Goal: Task Accomplishment & Management: Complete application form

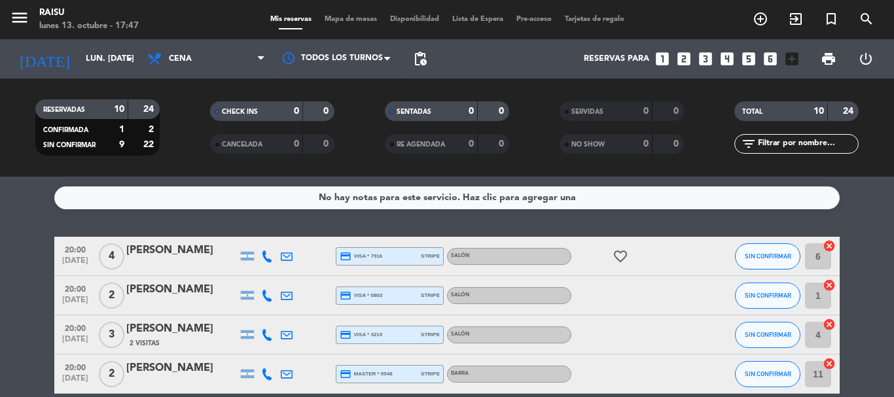
click at [728, 58] on icon "looks_4" at bounding box center [727, 58] width 17 height 17
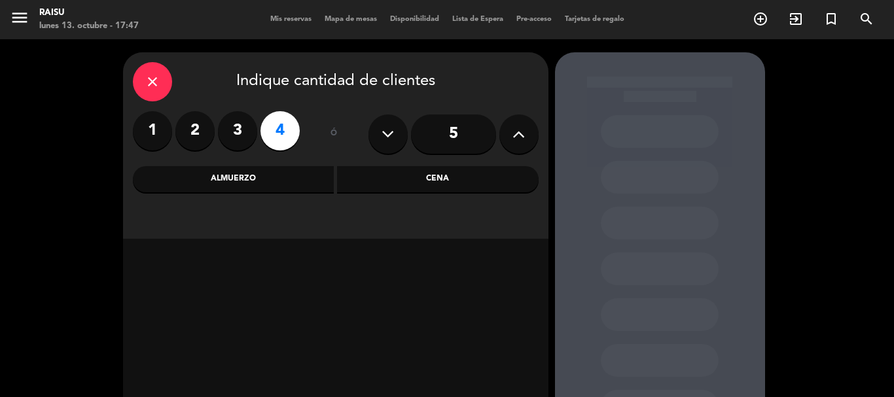
click at [367, 181] on div "Cena" at bounding box center [438, 179] width 202 height 26
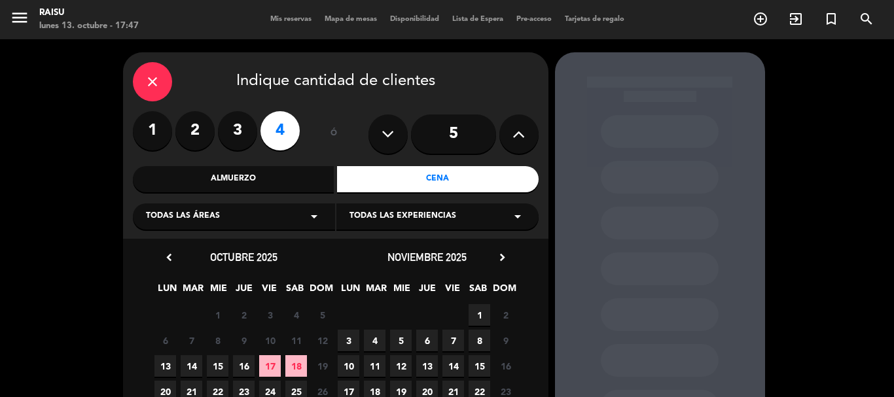
scroll to position [65, 0]
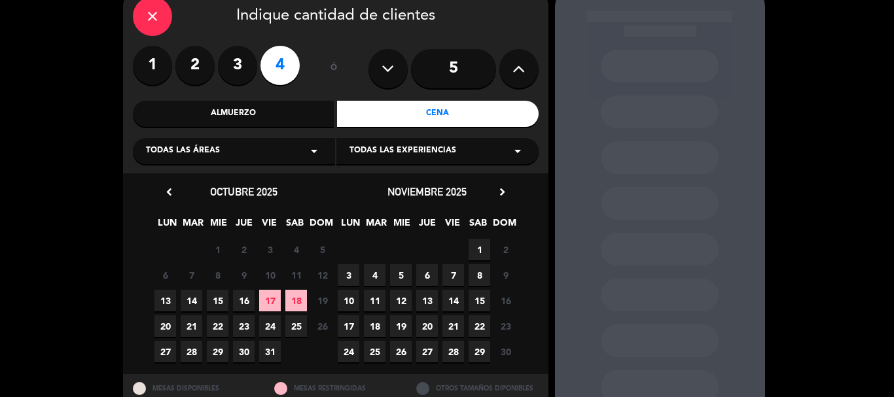
click at [161, 297] on span "13" at bounding box center [166, 301] width 22 height 22
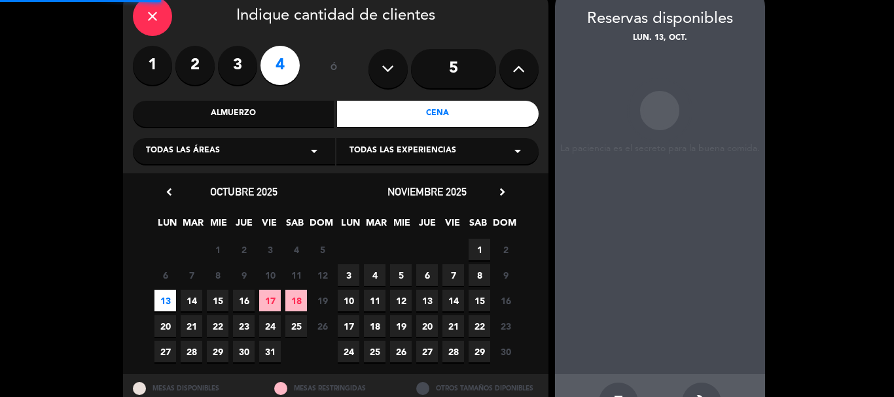
scroll to position [52, 0]
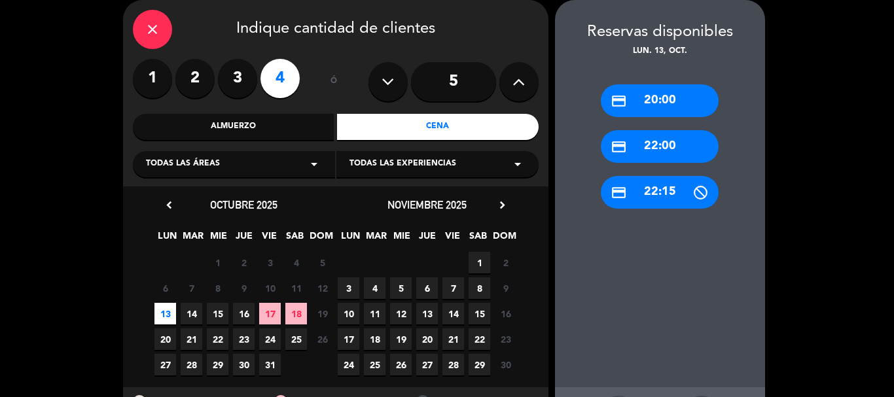
click at [651, 96] on div "credit_card 20:00" at bounding box center [660, 100] width 118 height 33
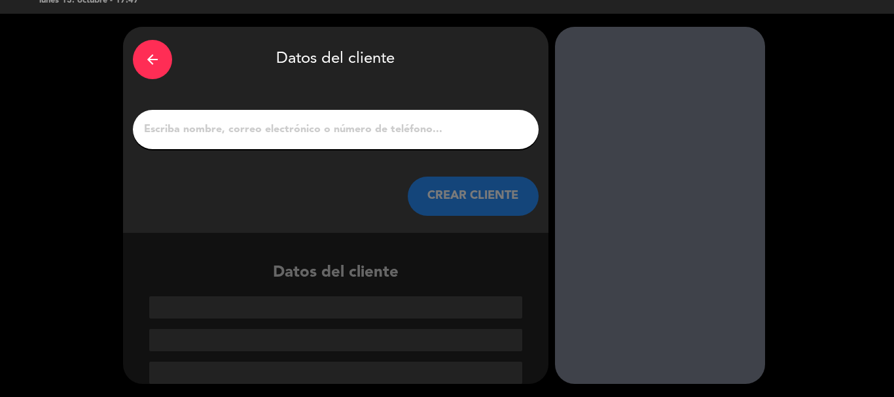
scroll to position [26, 0]
click at [373, 130] on input "1" at bounding box center [336, 129] width 386 height 18
click at [251, 123] on input "1" at bounding box center [336, 129] width 386 height 18
paste input "[PERSON_NAME]"
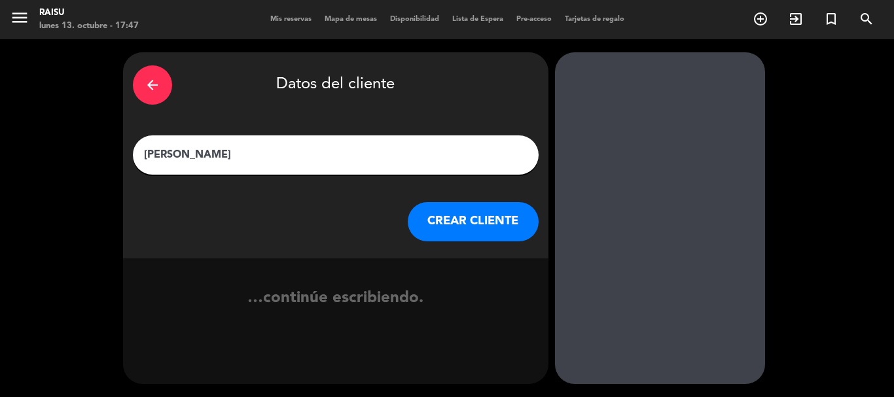
scroll to position [0, 0]
type input "[PERSON_NAME]"
click at [460, 223] on button "CREAR CLIENTE" at bounding box center [473, 221] width 131 height 39
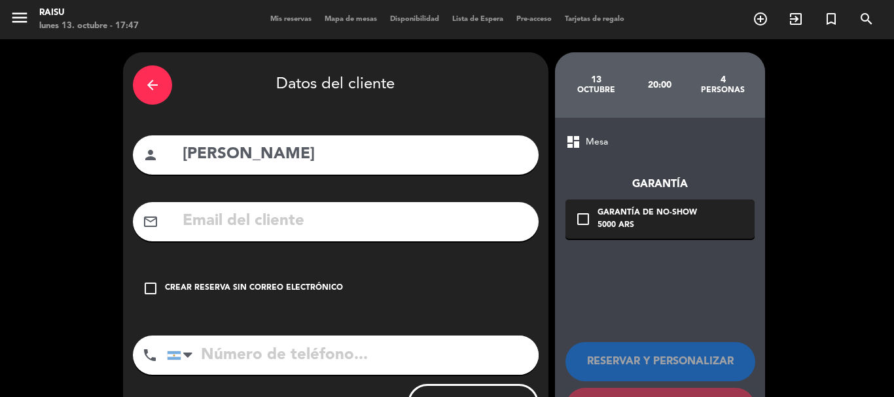
click at [145, 287] on icon "check_box_outline_blank" at bounding box center [151, 289] width 16 height 16
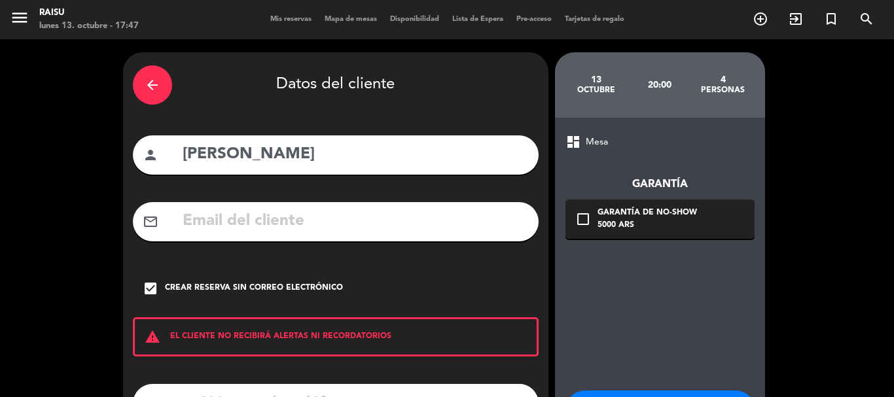
scroll to position [107, 0]
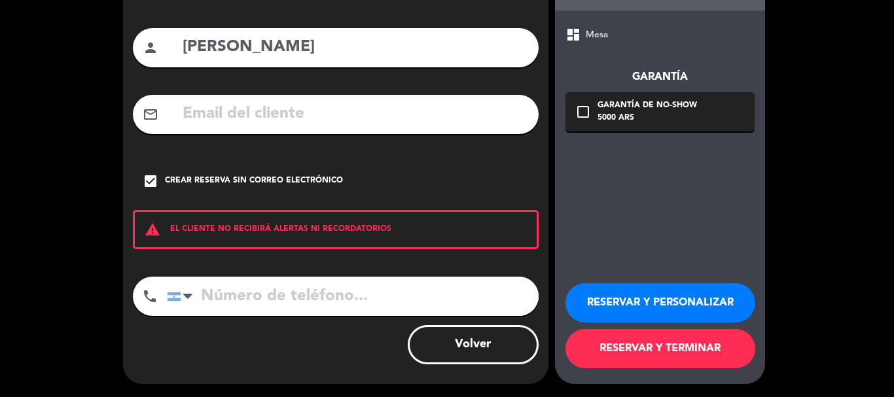
click at [286, 302] on input "tel" at bounding box center [353, 296] width 372 height 39
click at [304, 287] on input "tel" at bounding box center [353, 296] width 372 height 39
paste input "[PHONE_NUMBER]"
type input "[PHONE_NUMBER]"
click at [618, 338] on button "RESERVAR Y TERMINAR" at bounding box center [661, 348] width 190 height 39
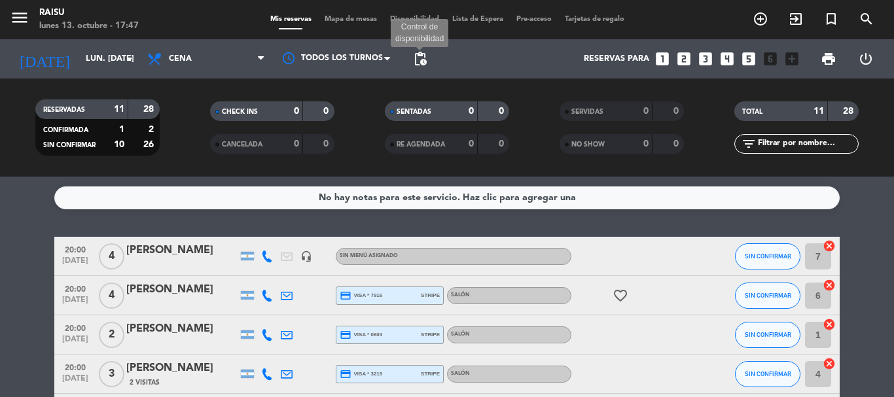
click at [424, 60] on span "pending_actions" at bounding box center [420, 59] width 16 height 16
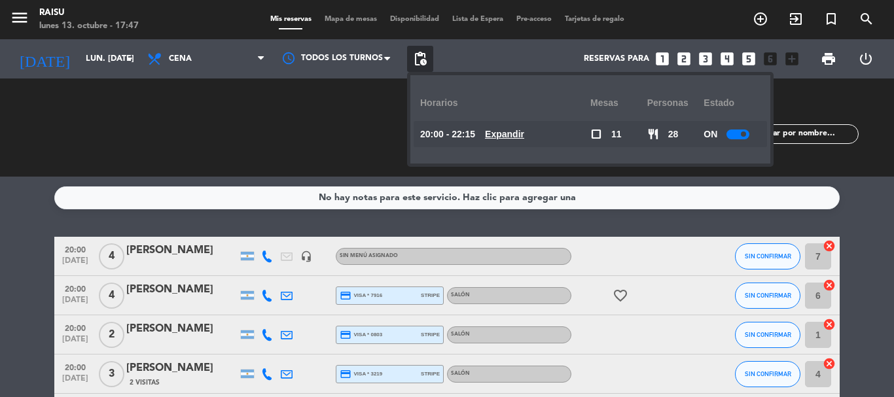
click at [737, 134] on div at bounding box center [738, 135] width 23 height 10
click at [173, 246] on div "[PERSON_NAME]" at bounding box center [181, 250] width 111 height 17
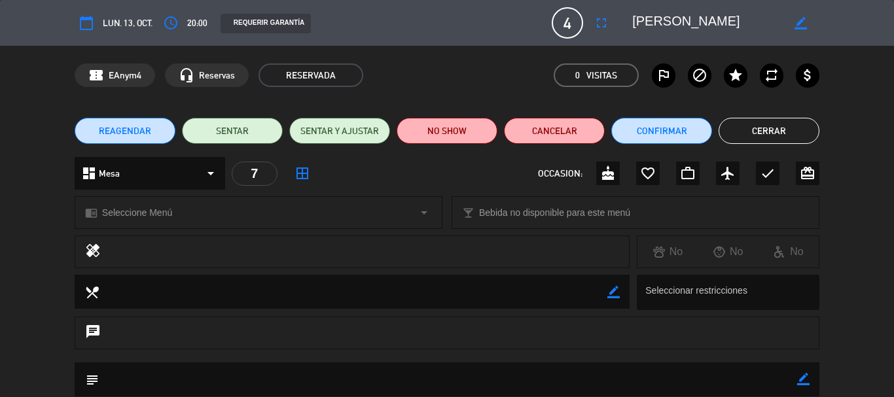
click at [142, 221] on div "chrome_reader_mode Seleccione Menú arrow_drop_down" at bounding box center [258, 212] width 367 height 31
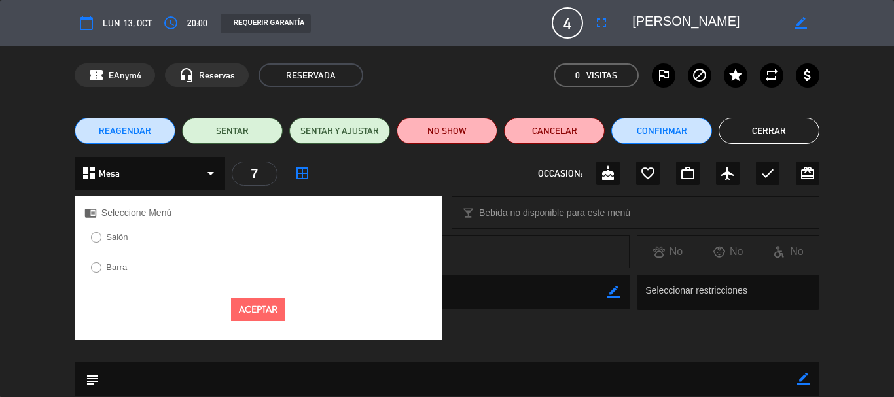
click at [126, 241] on label "Salón" at bounding box center [117, 237] width 22 height 9
drag, startPoint x: 233, startPoint y: 303, endPoint x: 406, endPoint y: 303, distance: 172.8
click at [236, 303] on button "Aceptar" at bounding box center [258, 310] width 54 height 23
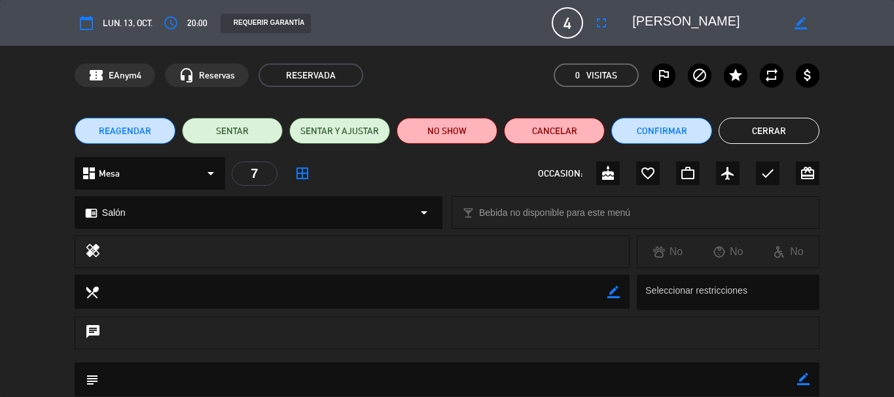
click at [769, 136] on button "Cerrar" at bounding box center [769, 131] width 101 height 26
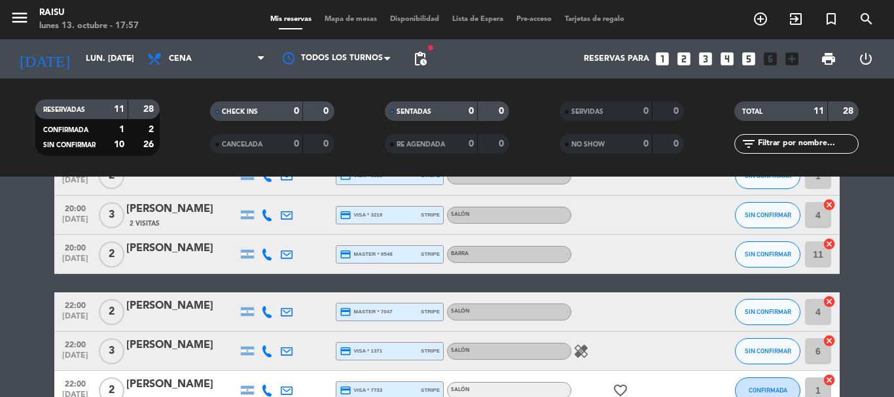
scroll to position [28, 0]
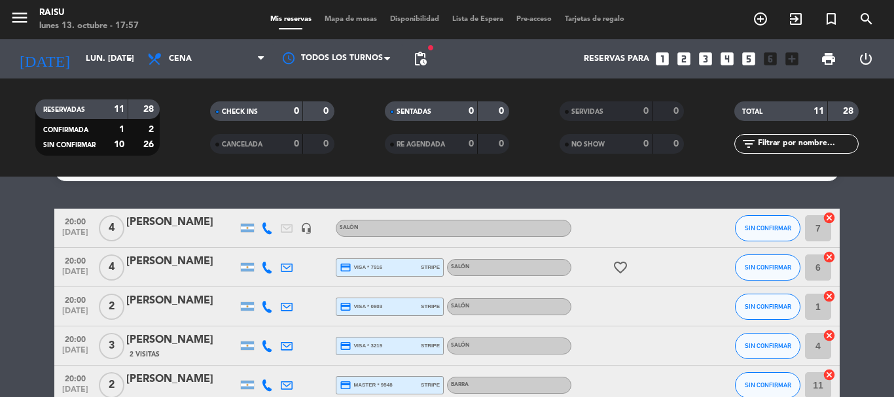
click at [261, 230] on icon at bounding box center [267, 229] width 12 height 12
click at [257, 209] on span "Copiar" at bounding box center [254, 207] width 27 height 14
click at [266, 267] on icon at bounding box center [267, 268] width 12 height 12
click at [264, 246] on span "Copiar" at bounding box center [257, 246] width 27 height 14
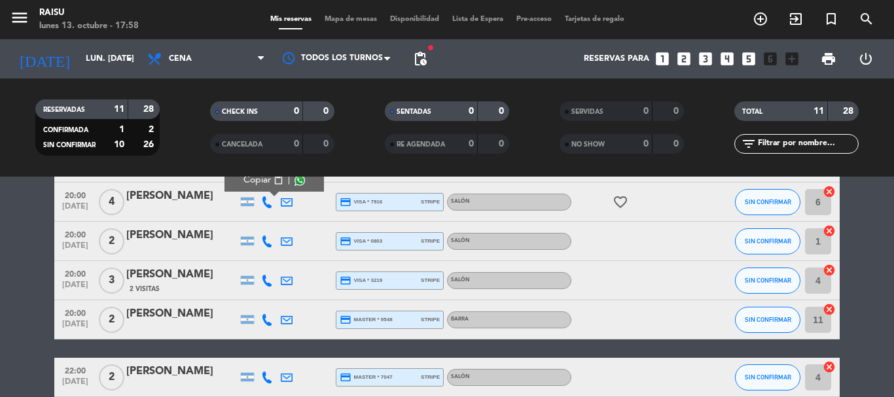
click at [265, 242] on icon at bounding box center [267, 242] width 12 height 12
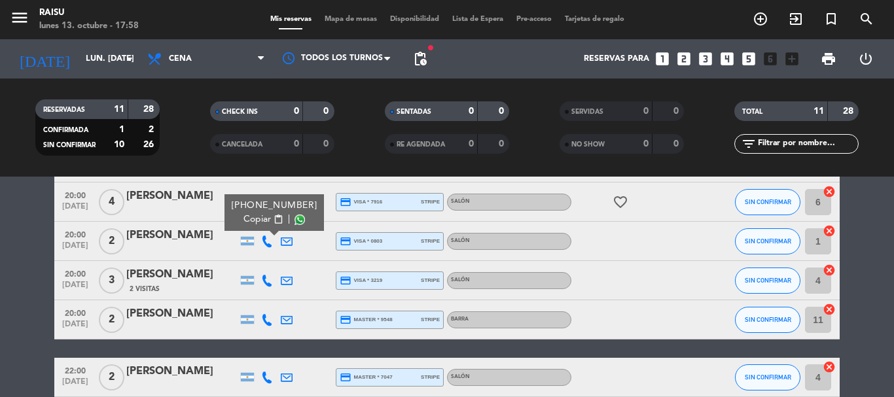
click at [260, 223] on span "Copiar" at bounding box center [257, 220] width 27 height 14
click at [264, 220] on span "Copiar" at bounding box center [257, 220] width 27 height 14
drag, startPoint x: 263, startPoint y: 217, endPoint x: 265, endPoint y: 120, distance: 96.9
click at [261, 217] on span "Copiar" at bounding box center [257, 220] width 27 height 14
click at [269, 282] on icon at bounding box center [267, 281] width 12 height 12
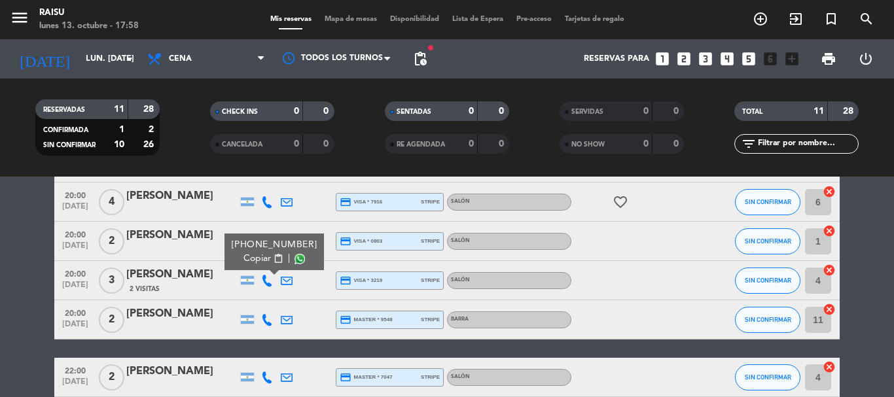
click at [261, 259] on span "Copiar" at bounding box center [257, 259] width 27 height 14
click at [266, 319] on icon at bounding box center [267, 320] width 12 height 12
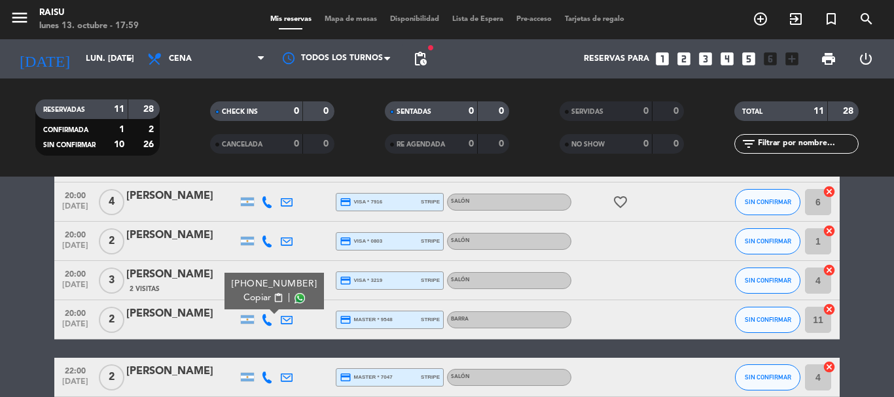
click at [274, 297] on span "content_paste" at bounding box center [279, 298] width 10 height 10
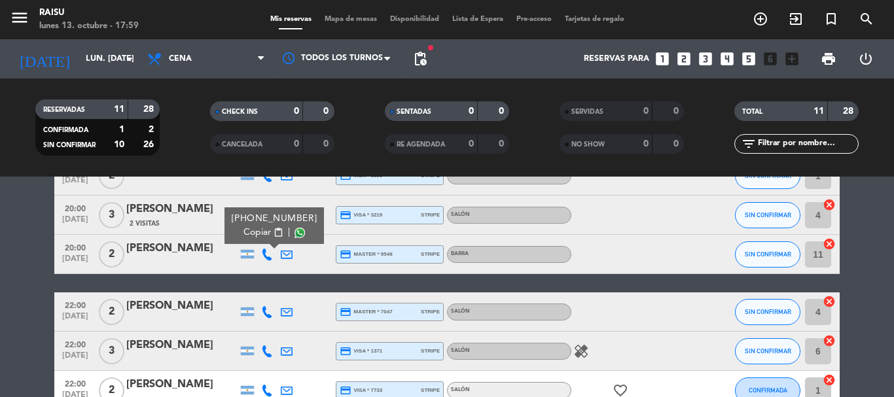
click at [268, 318] on icon at bounding box center [267, 312] width 12 height 12
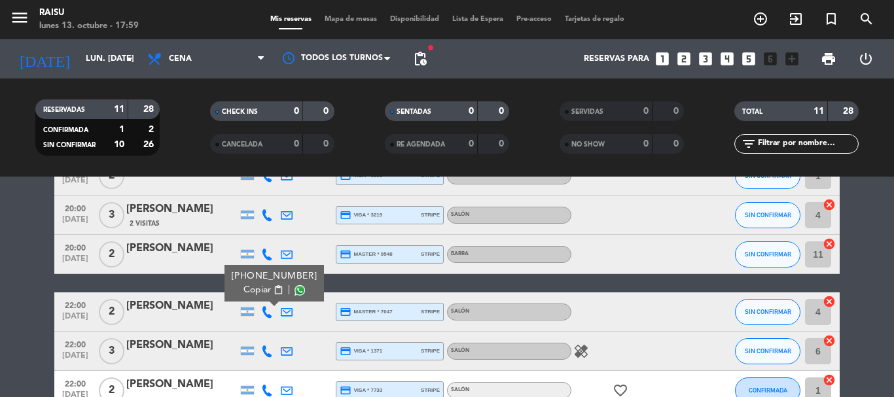
click at [265, 290] on button "Copiar content_paste" at bounding box center [264, 290] width 40 height 14
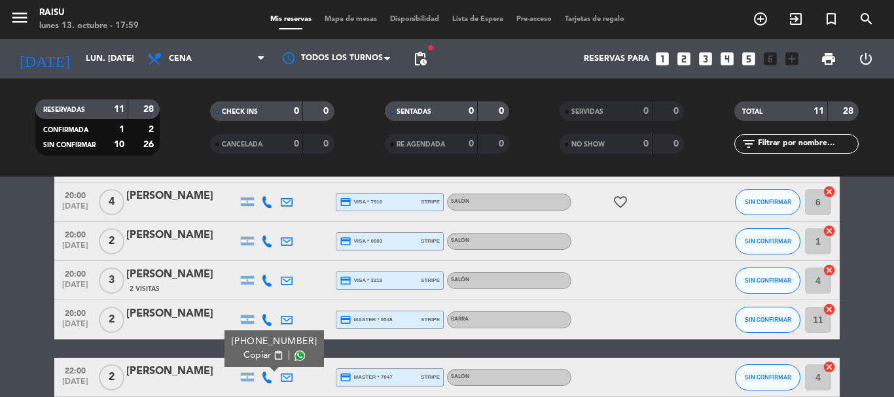
click at [269, 240] on icon at bounding box center [267, 242] width 12 height 12
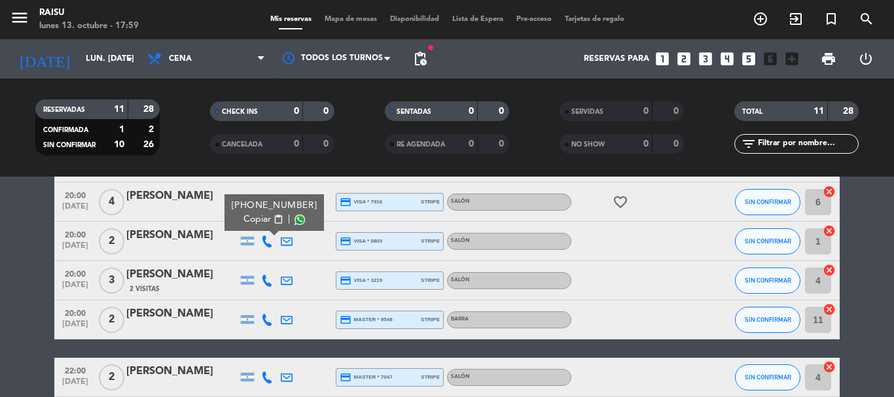
click at [259, 221] on span "Copiar" at bounding box center [257, 220] width 27 height 14
click at [266, 280] on icon at bounding box center [267, 281] width 12 height 12
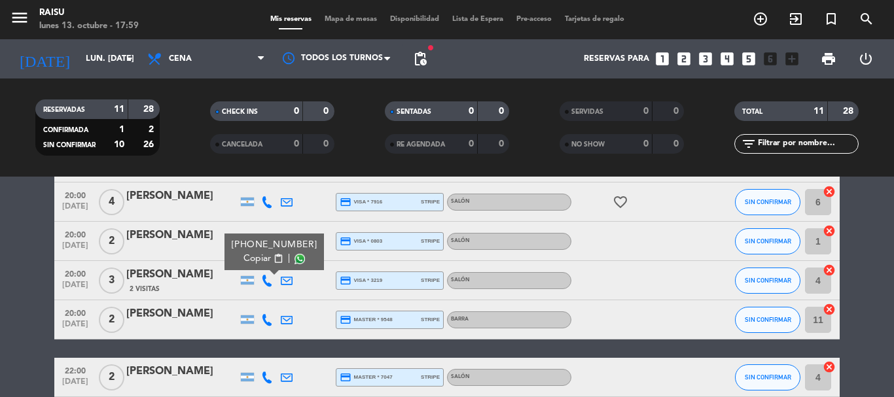
click at [270, 200] on icon at bounding box center [267, 202] width 12 height 12
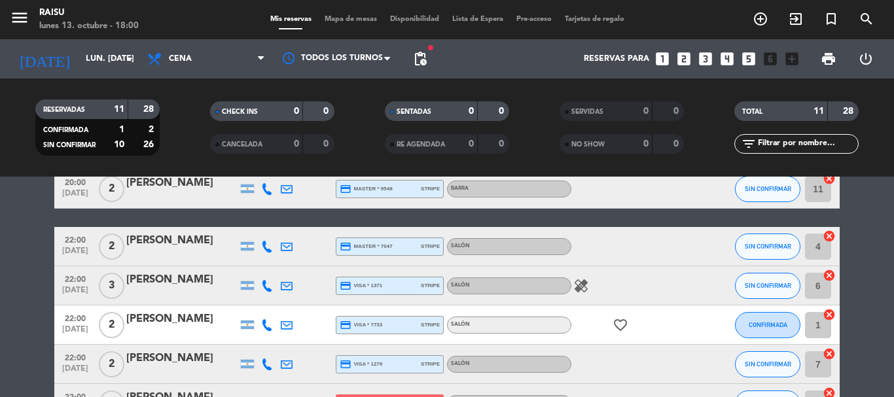
scroll to position [159, 0]
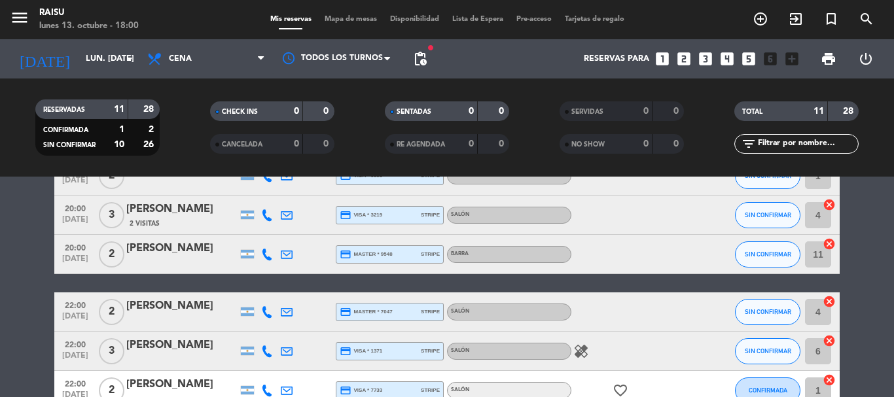
click at [266, 257] on icon at bounding box center [267, 255] width 12 height 12
click at [266, 314] on icon at bounding box center [267, 312] width 12 height 12
click at [257, 289] on span "Copiar" at bounding box center [257, 290] width 27 height 14
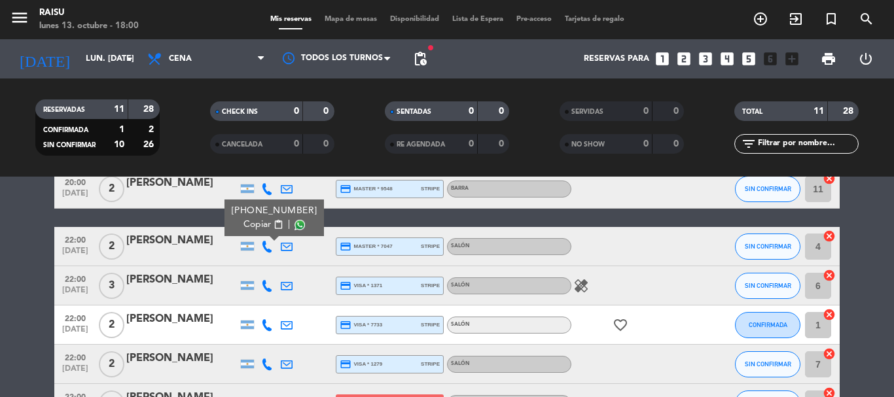
click at [264, 289] on icon at bounding box center [267, 286] width 12 height 12
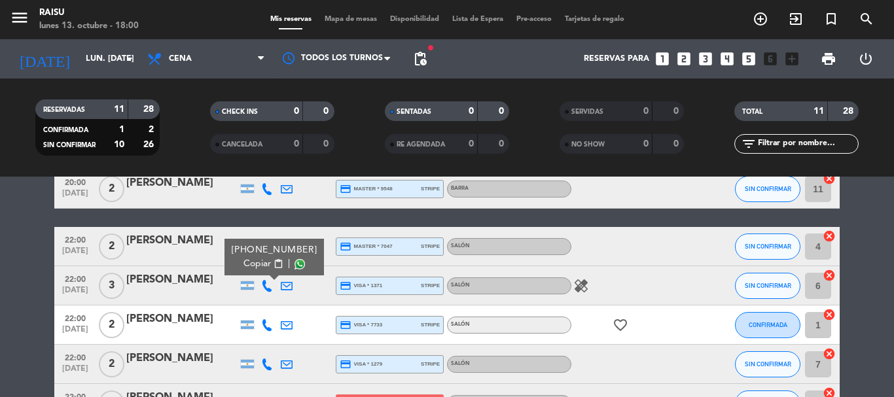
drag, startPoint x: 251, startPoint y: 268, endPoint x: 247, endPoint y: 191, distance: 78.0
click at [251, 267] on span "Copiar" at bounding box center [257, 264] width 27 height 14
click at [266, 323] on icon at bounding box center [267, 325] width 12 height 12
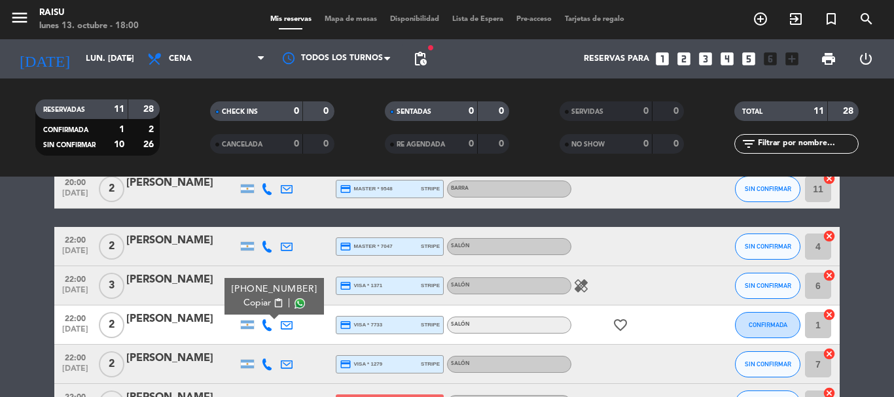
click at [259, 301] on span "Copiar" at bounding box center [257, 304] width 27 height 14
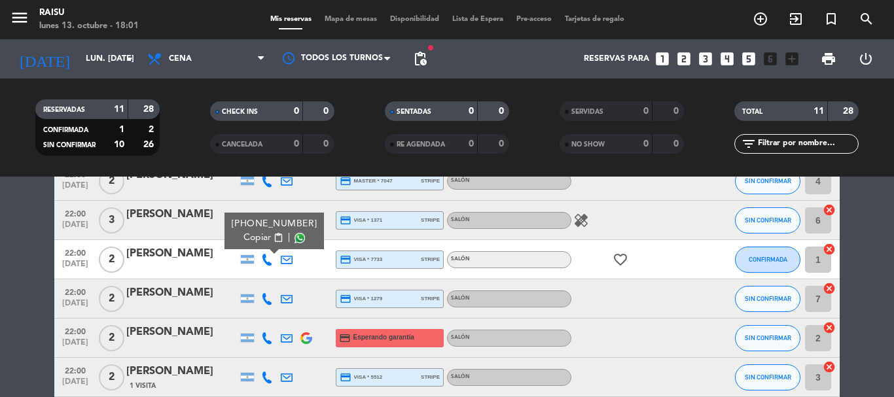
click at [264, 301] on icon at bounding box center [267, 299] width 12 height 12
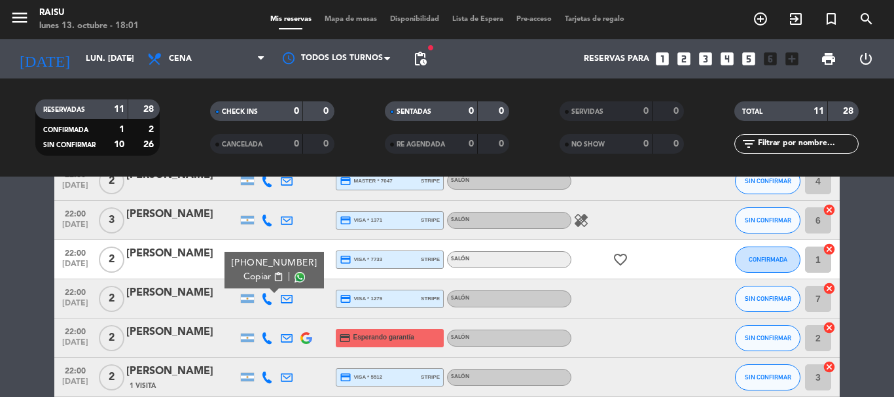
click at [261, 278] on span "Copiar" at bounding box center [257, 277] width 27 height 14
click at [206, 271] on div at bounding box center [181, 268] width 111 height 10
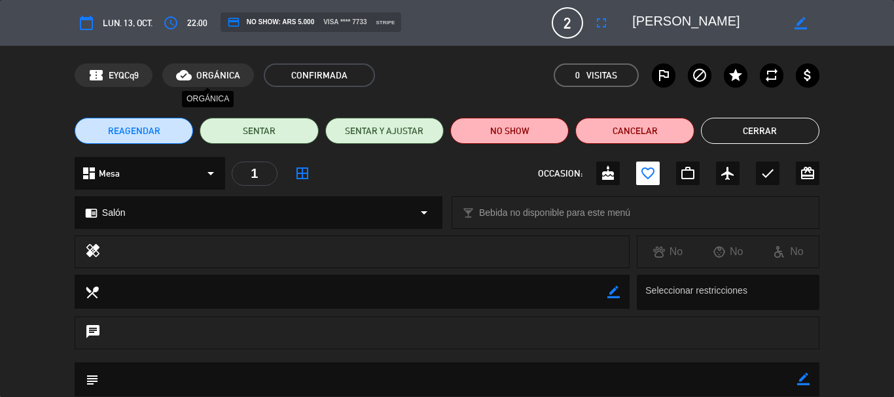
click at [201, 65] on div "cloud_done ORGÁNICA" at bounding box center [208, 76] width 92 height 24
click at [100, 21] on div "calendar_today lun. 13, oct." at bounding box center [114, 23] width 78 height 24
click at [168, 20] on icon "access_time" at bounding box center [171, 23] width 16 height 16
